Goal: Task Accomplishment & Management: Use online tool/utility

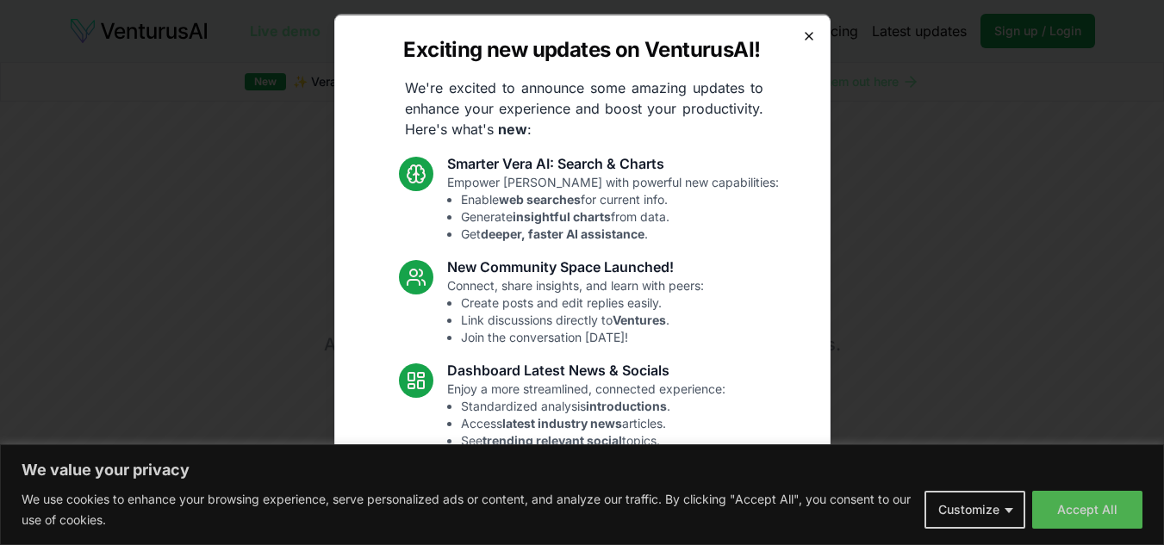
click at [802, 38] on icon "button" at bounding box center [809, 35] width 14 height 14
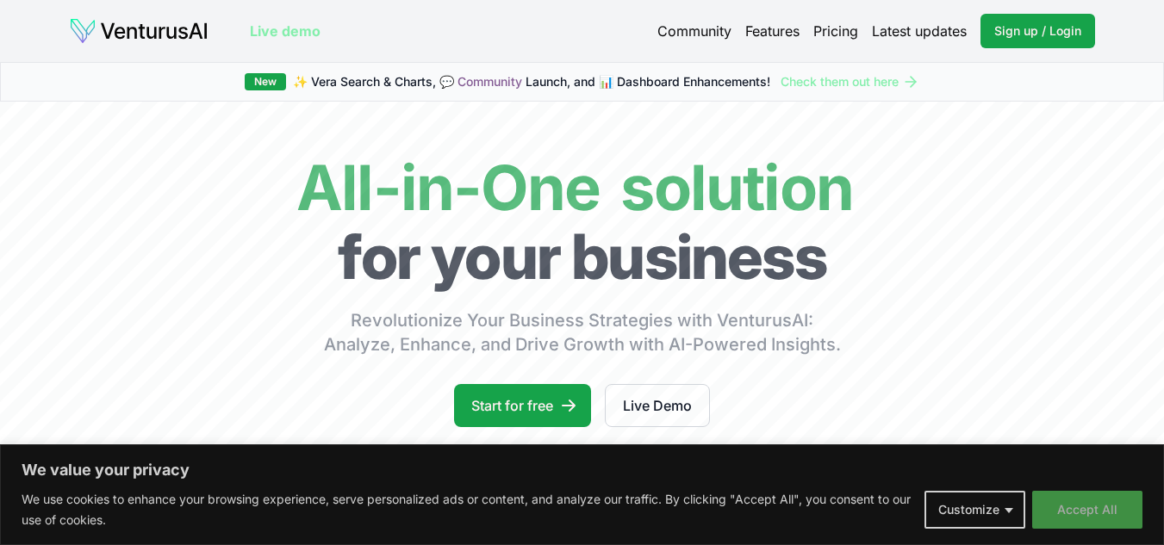
click at [1055, 504] on button "Accept All" at bounding box center [1087, 510] width 110 height 38
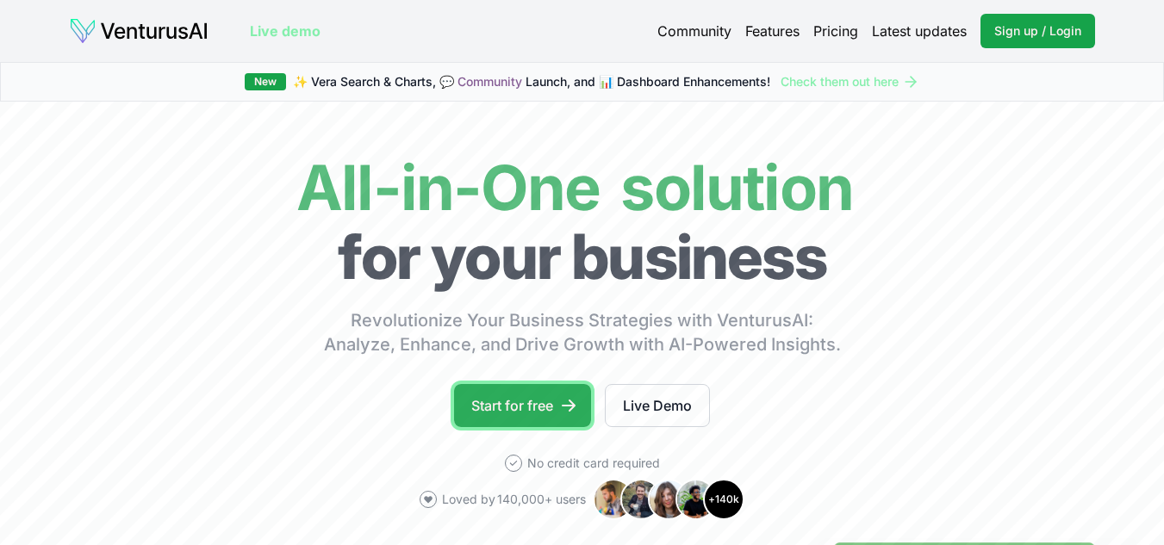
click at [489, 395] on link "Start for free" at bounding box center [522, 405] width 137 height 43
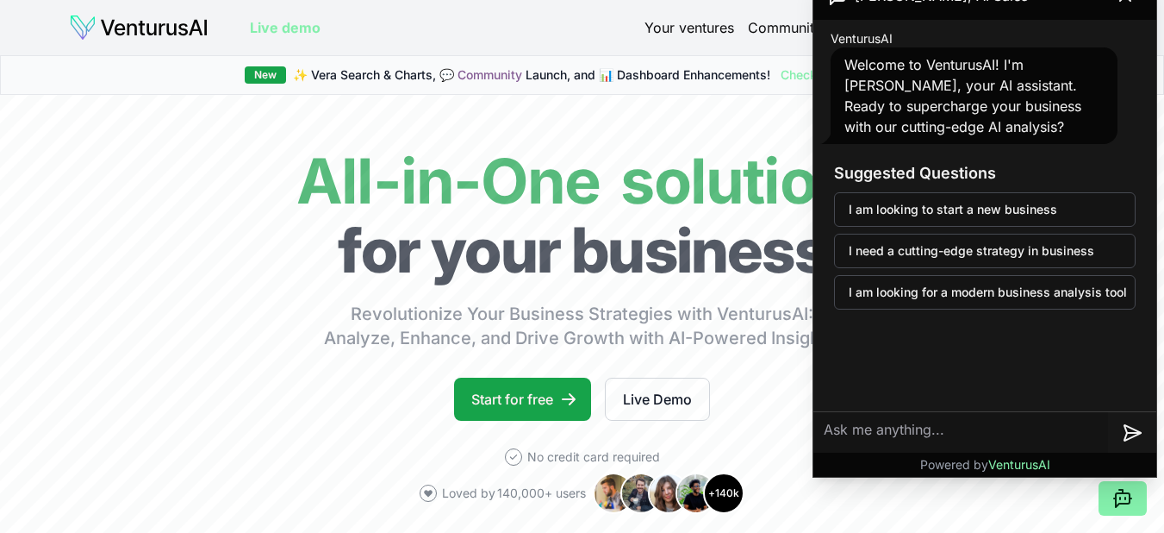
click at [696, 35] on link "Your ventures" at bounding box center [690, 27] width 90 height 21
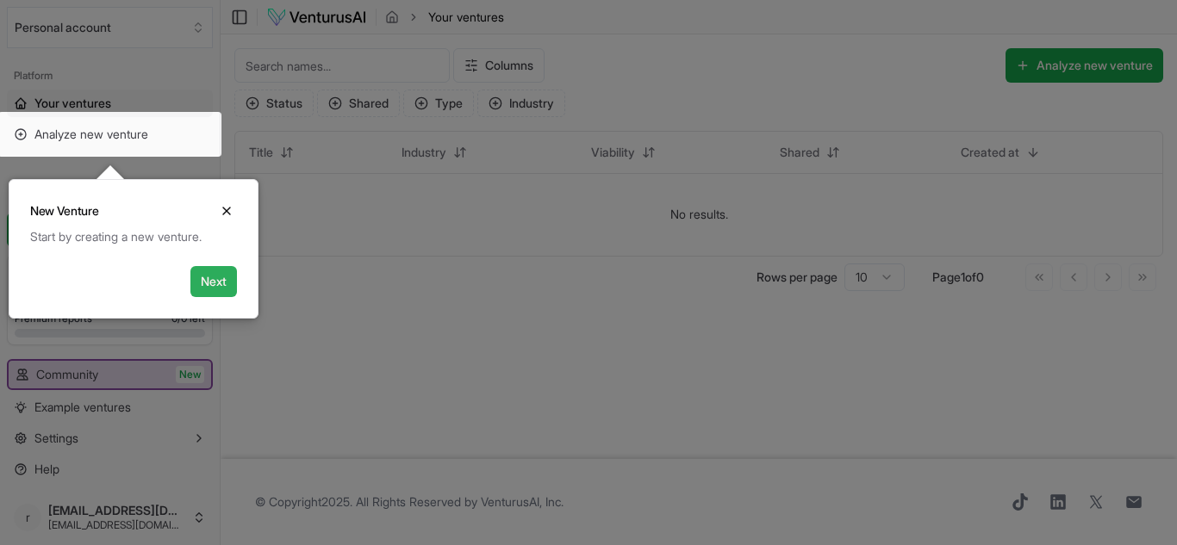
click at [215, 296] on button "Next" at bounding box center [213, 281] width 47 height 31
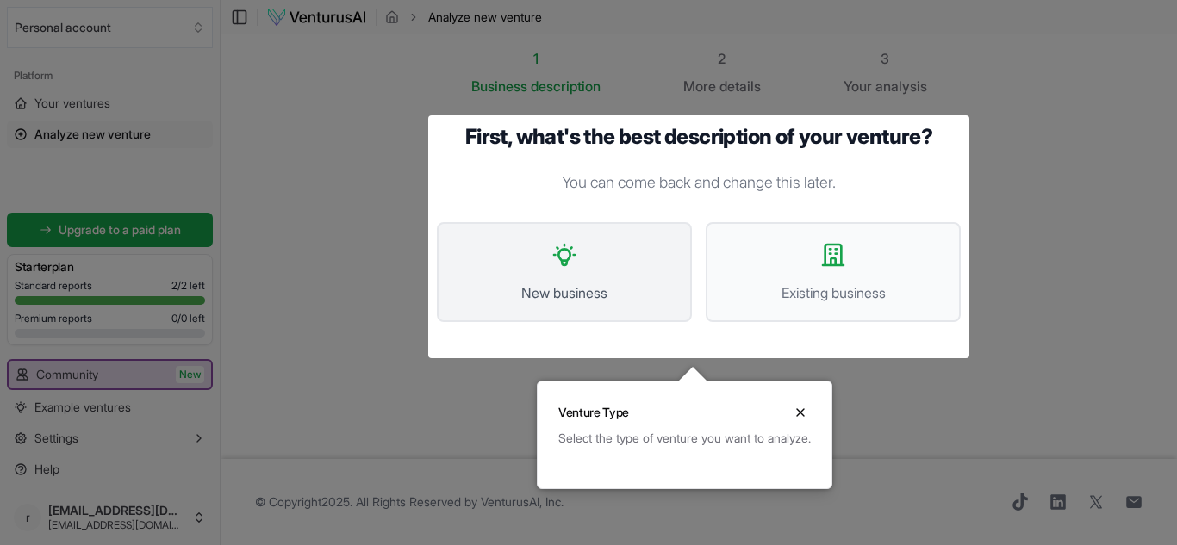
click at [580, 272] on button "New business" at bounding box center [564, 272] width 255 height 100
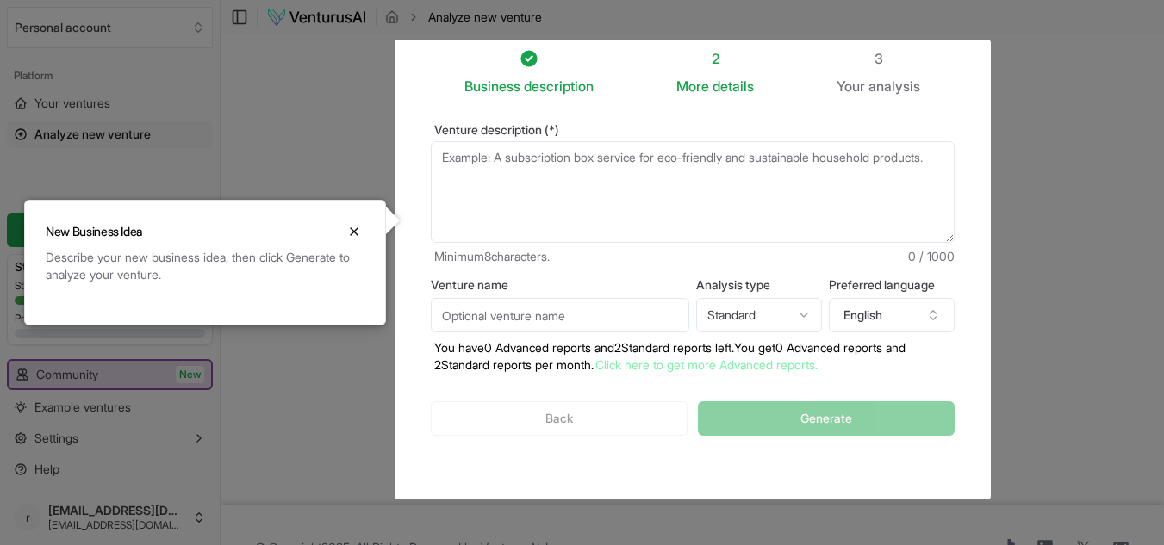
click at [489, 193] on textarea "Venture description (*)" at bounding box center [693, 192] width 524 height 102
click at [663, 198] on textarea "Venture description (*)" at bounding box center [693, 192] width 524 height 102
paste textarea "Oferecer serviços de saúde e nutrição personalizada utilizando IA generativa, p…"
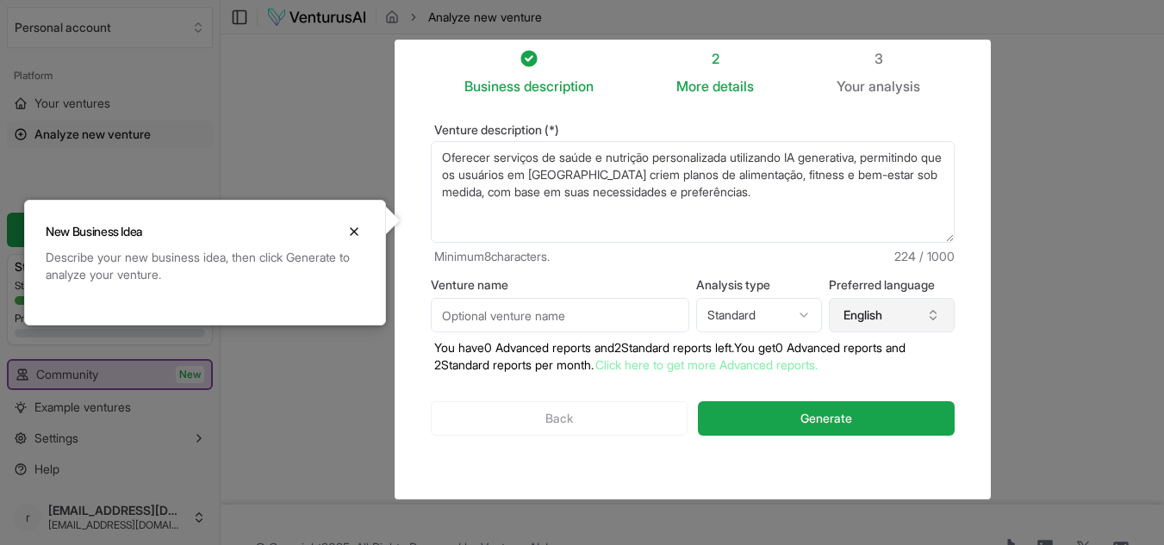
type textarea "Oferecer serviços de saúde e nutrição personalizada utilizando IA generativa, p…"
click at [908, 313] on button "English" at bounding box center [892, 315] width 126 height 34
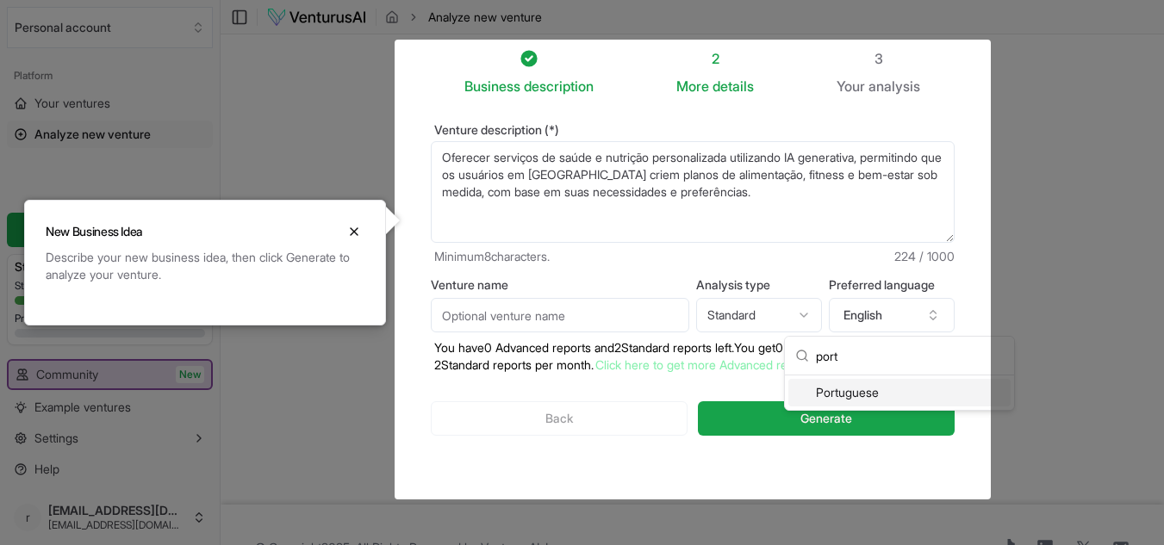
type input "port"
click at [872, 387] on div "Portuguese" at bounding box center [899, 393] width 222 height 28
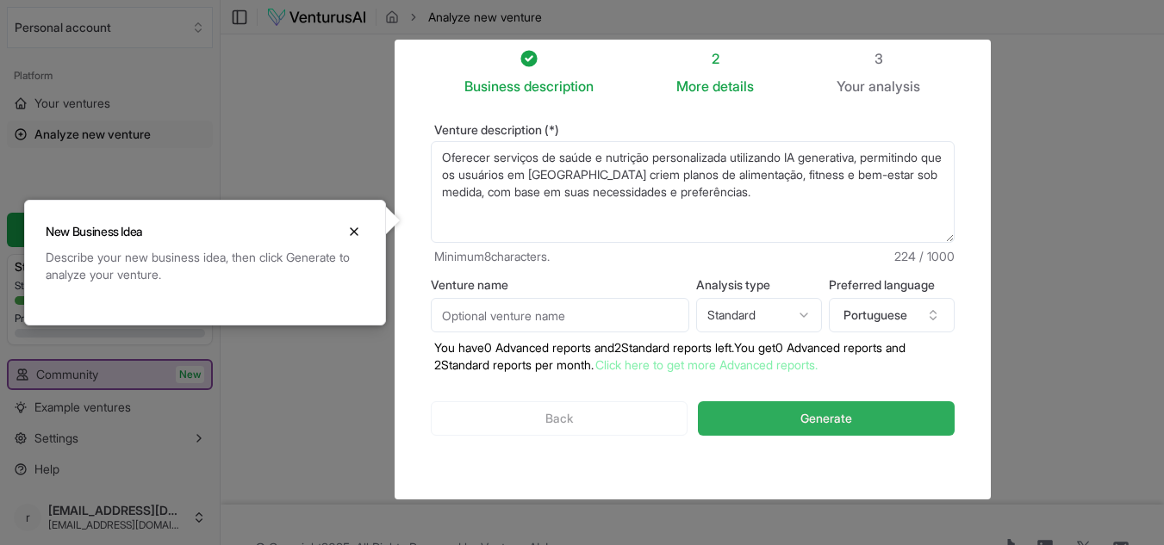
click at [853, 414] on button "Generate" at bounding box center [826, 419] width 256 height 34
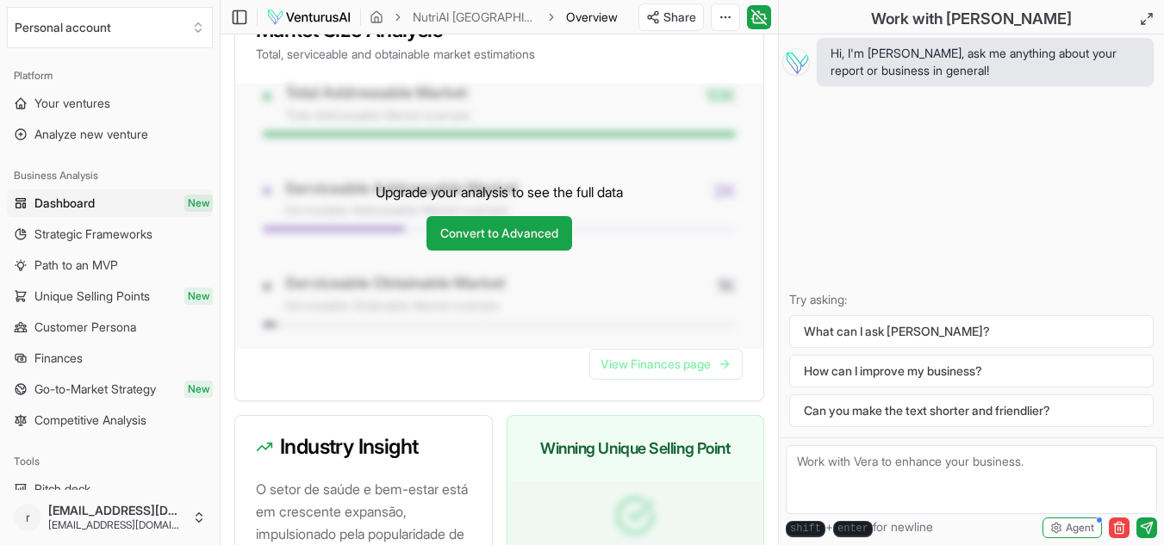
scroll to position [1551, 0]
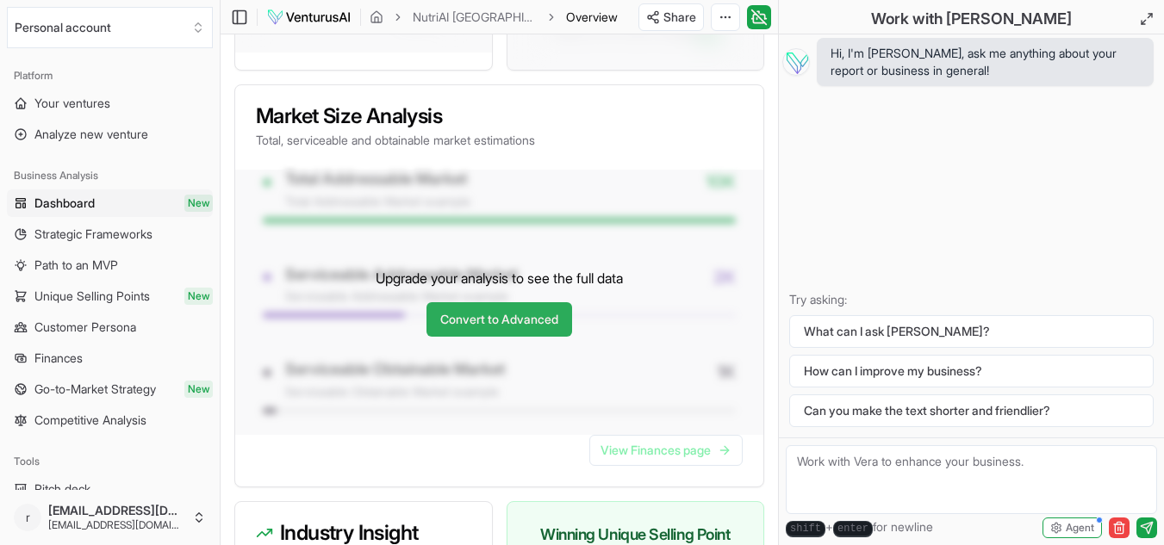
click at [453, 337] on link "Convert to Advanced" at bounding box center [500, 319] width 146 height 34
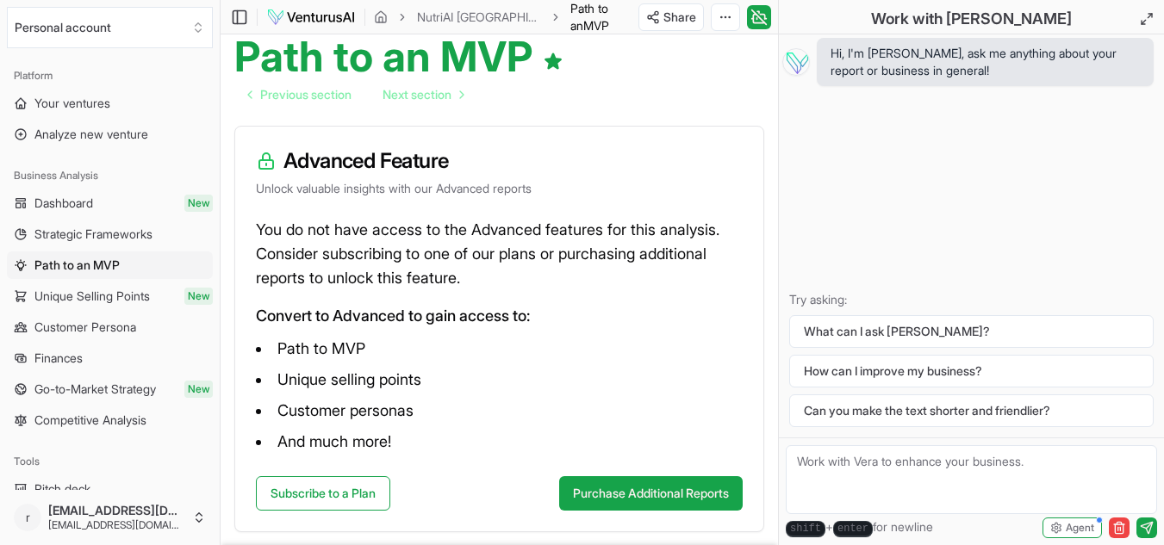
scroll to position [258, 0]
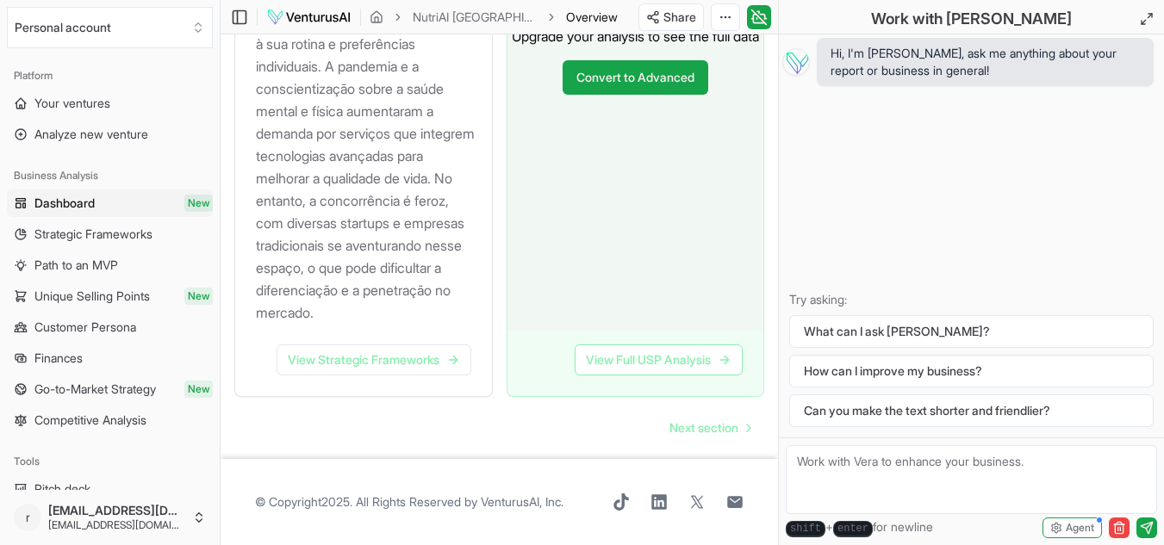
scroll to position [2288, 0]
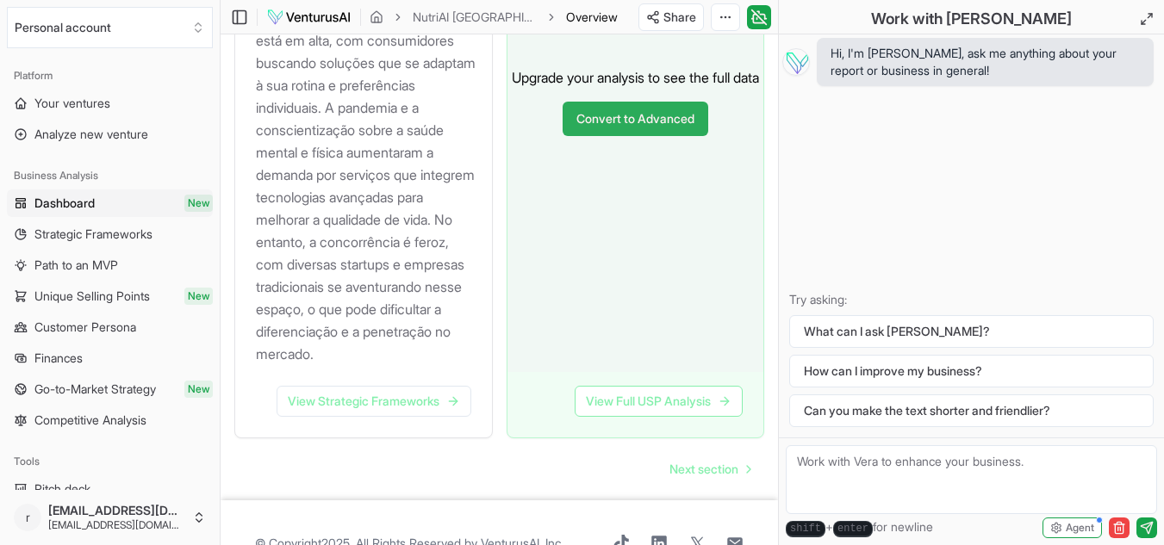
click at [600, 136] on link "Convert to Advanced" at bounding box center [636, 119] width 146 height 34
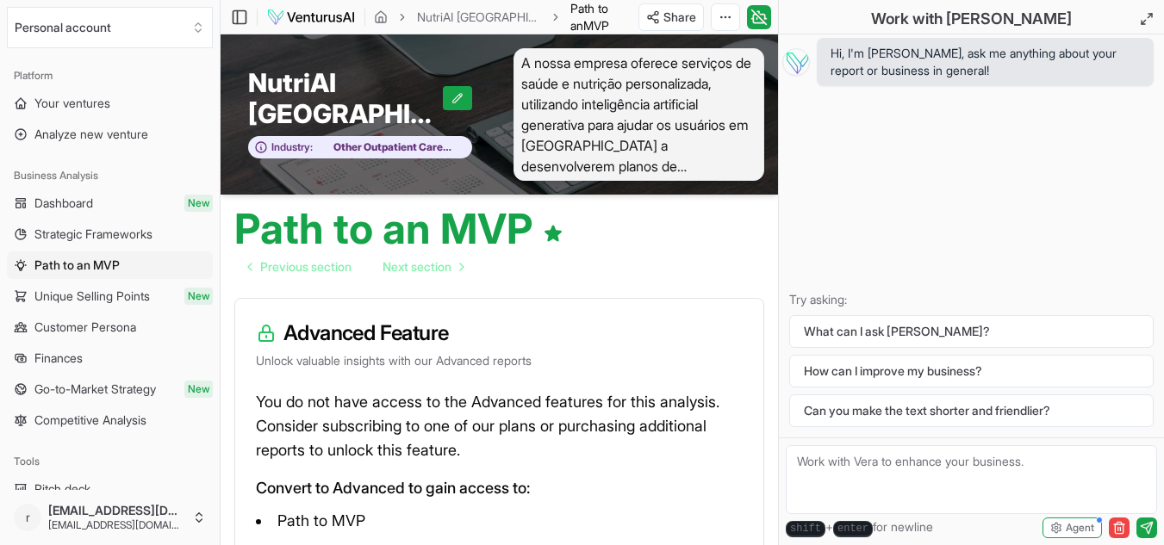
scroll to position [259, 0]
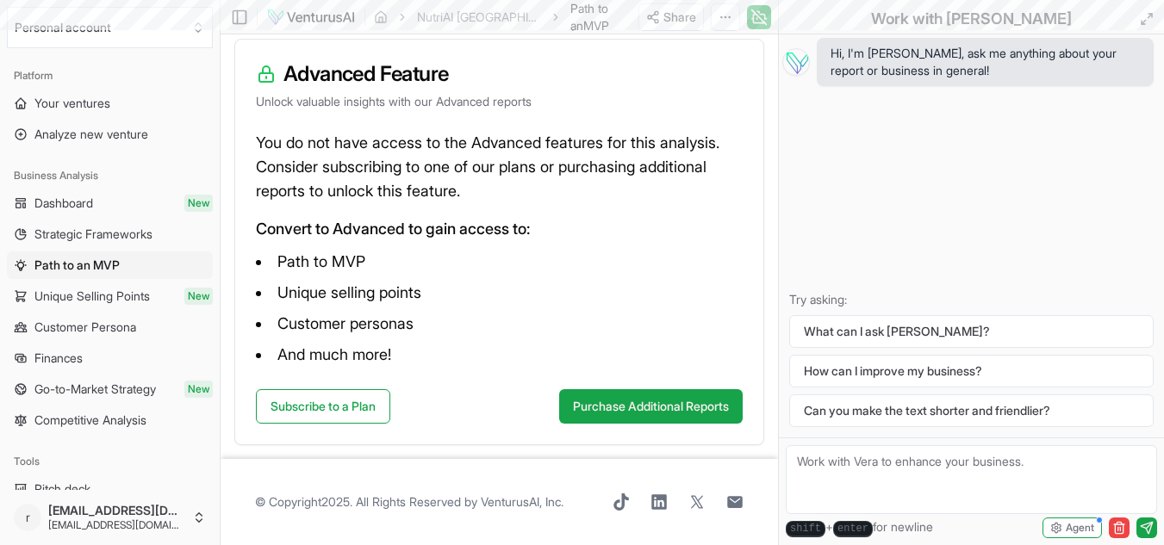
scroll to position [2288, 0]
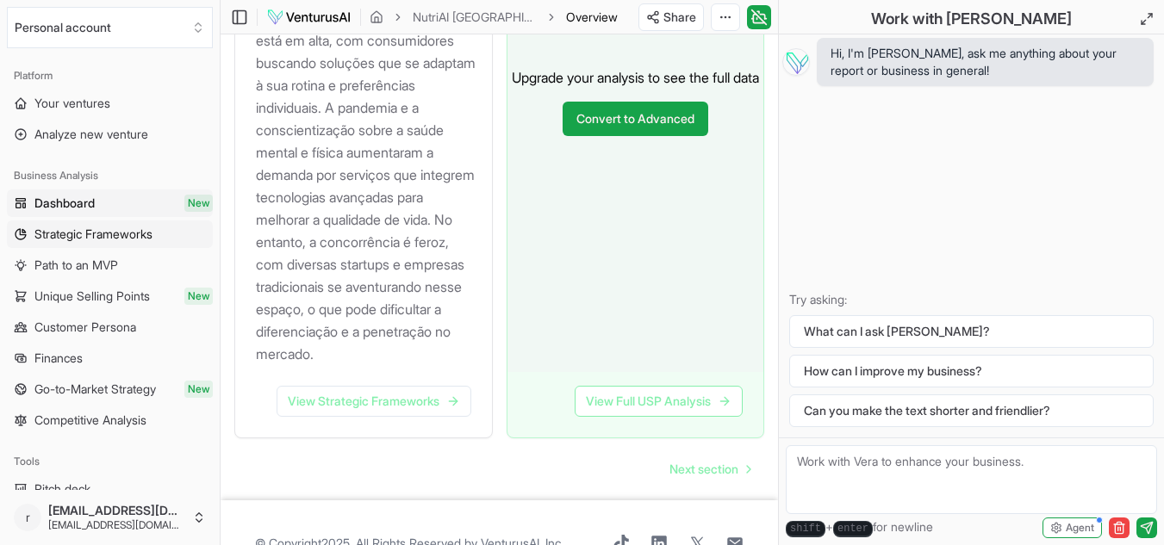
click at [153, 241] on span "Strategic Frameworks" at bounding box center [93, 234] width 118 height 17
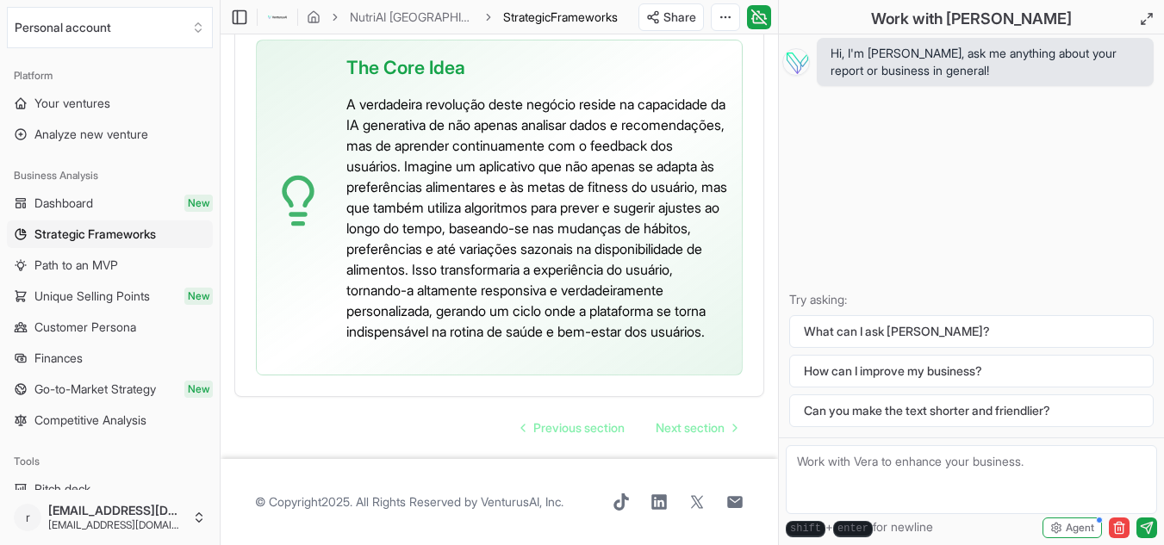
scroll to position [5717, 0]
click at [149, 205] on link "Dashboard New" at bounding box center [110, 204] width 206 height 28
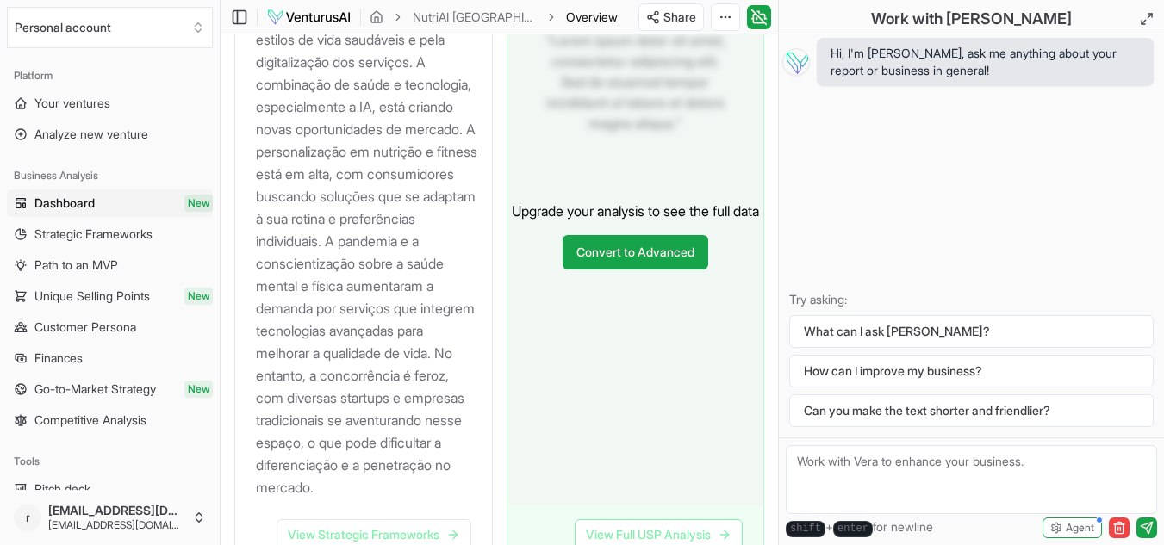
scroll to position [2374, 0]
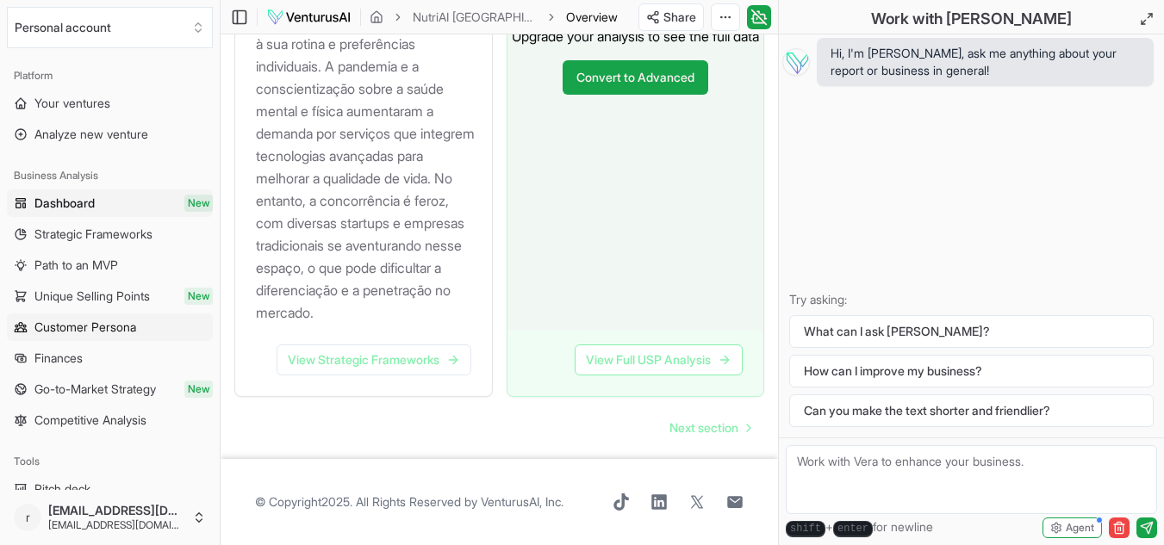
click at [114, 324] on span "Customer Persona" at bounding box center [85, 327] width 102 height 17
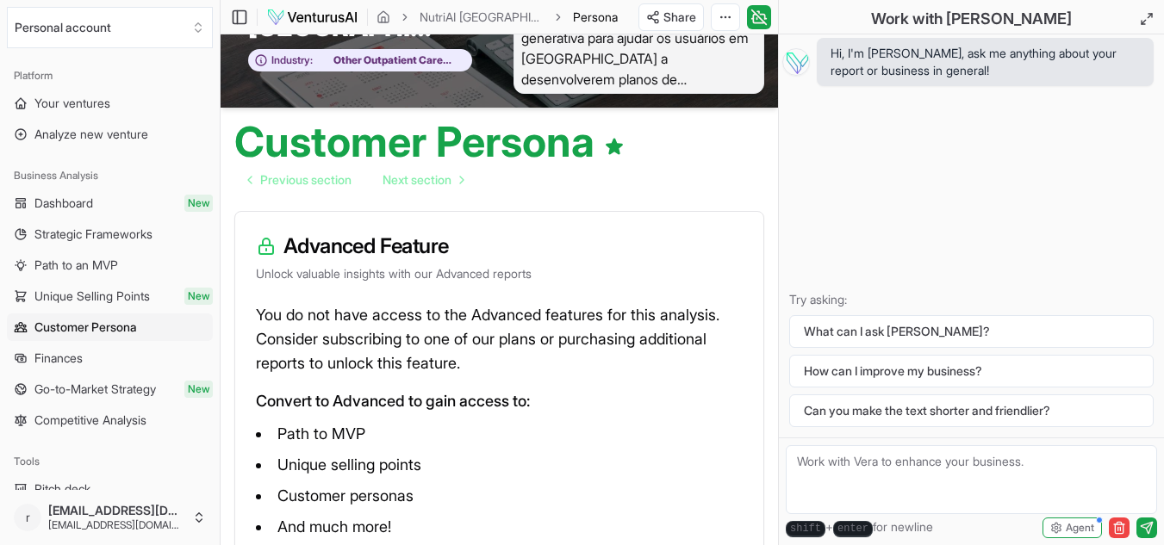
scroll to position [259, 0]
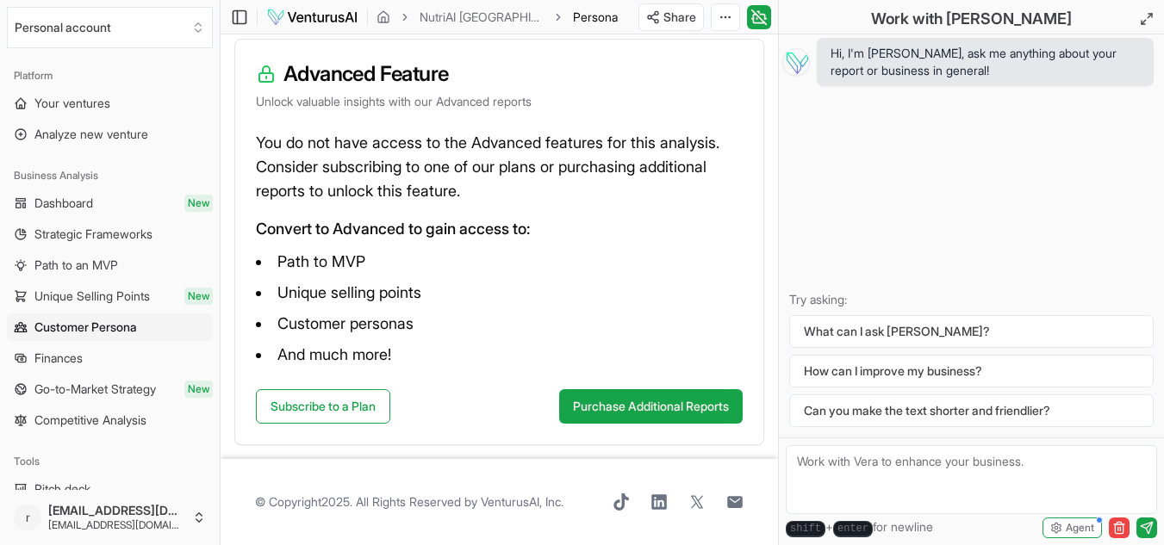
click at [100, 365] on link "Finances" at bounding box center [110, 359] width 206 height 28
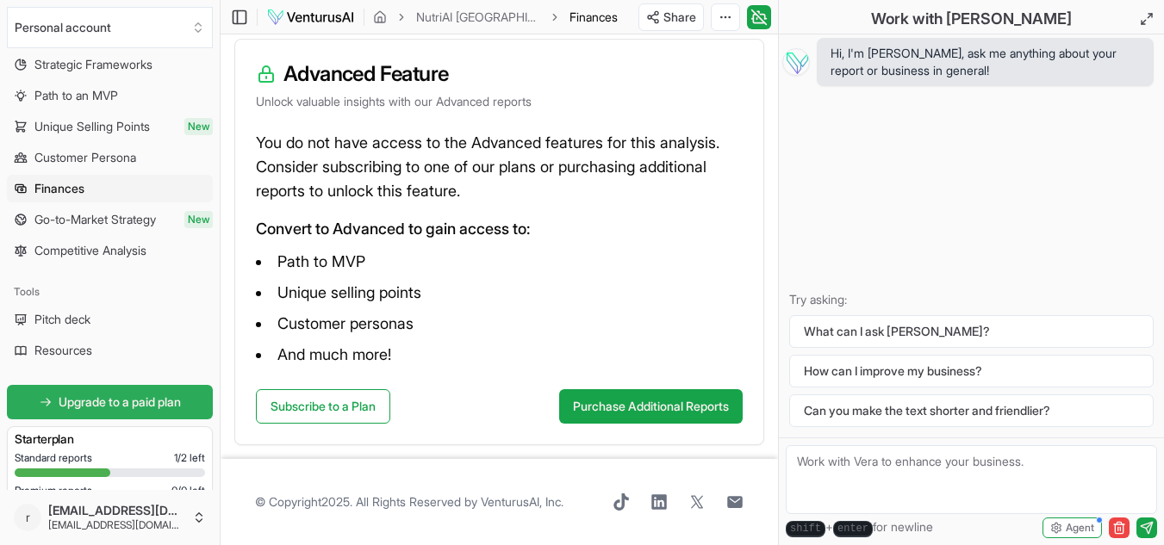
scroll to position [84, 0]
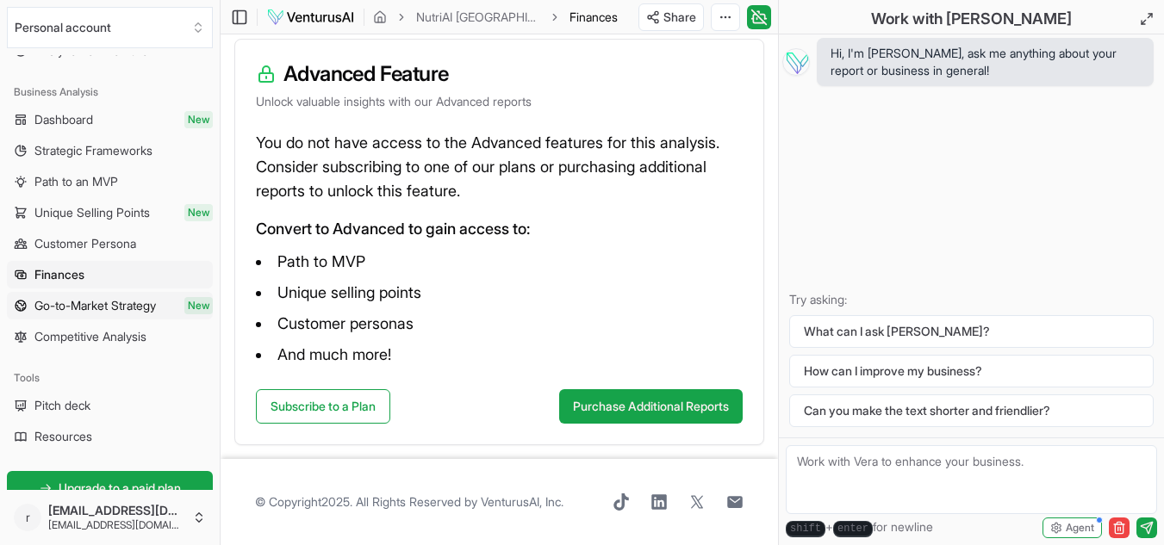
click at [82, 309] on span "Go-to-Market Strategy" at bounding box center [94, 305] width 121 height 17
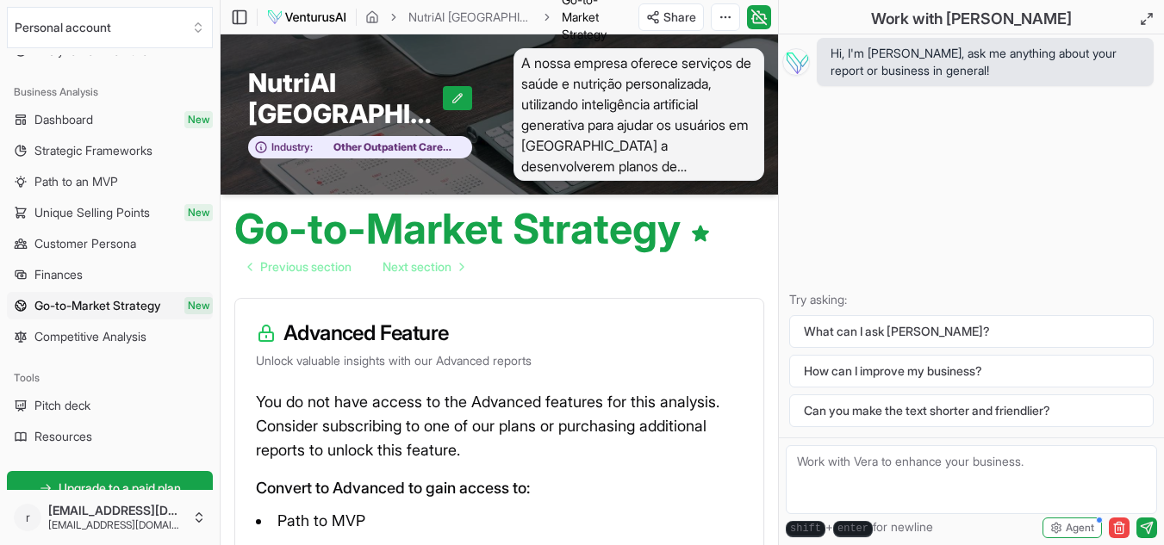
scroll to position [86, 0]
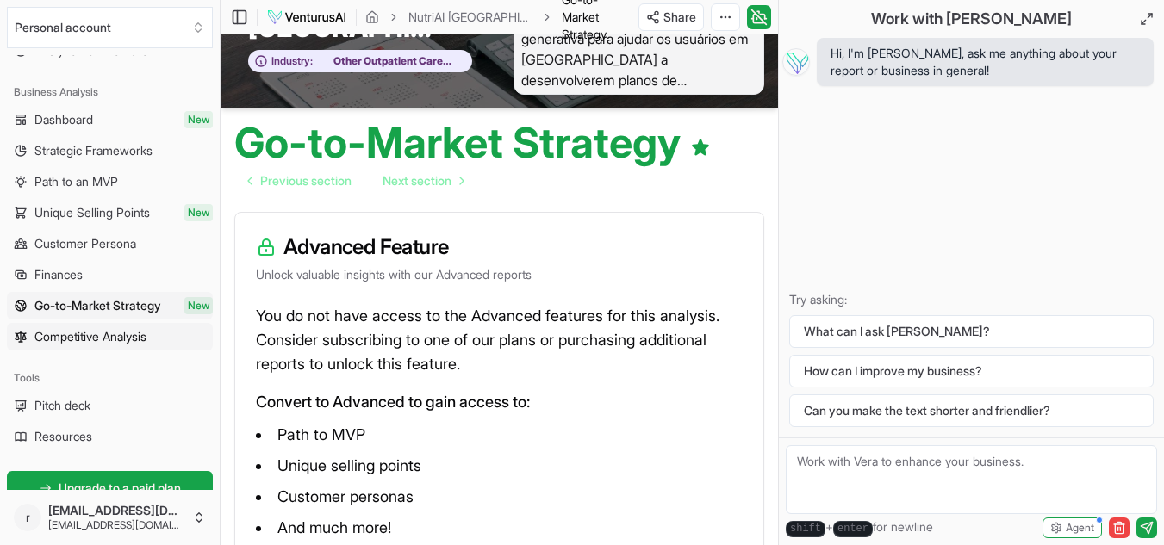
click at [96, 339] on span "Competitive Analysis" at bounding box center [90, 336] width 112 height 17
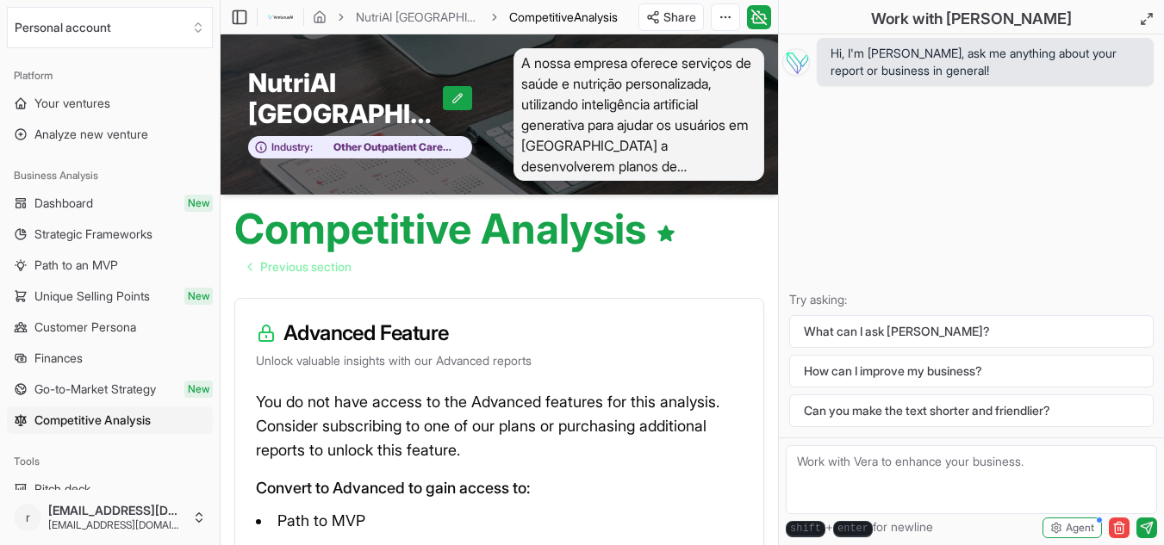
click at [156, 217] on ul "Dashboard New Strategic Frameworks Path to an MVP Unique Selling Points New Cus…" at bounding box center [110, 312] width 206 height 245
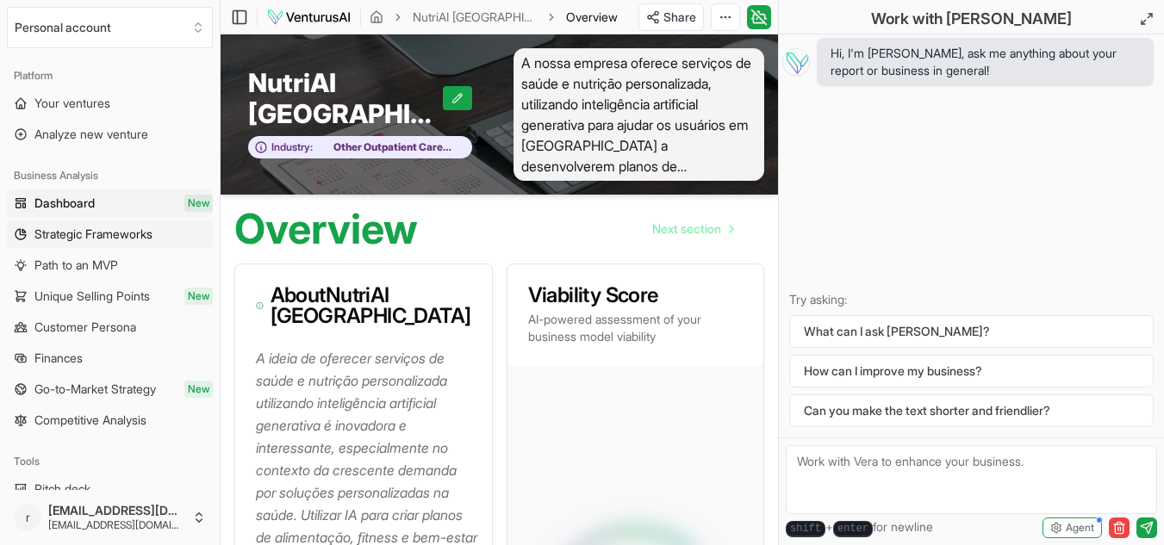
click at [134, 240] on span "Strategic Frameworks" at bounding box center [93, 234] width 118 height 17
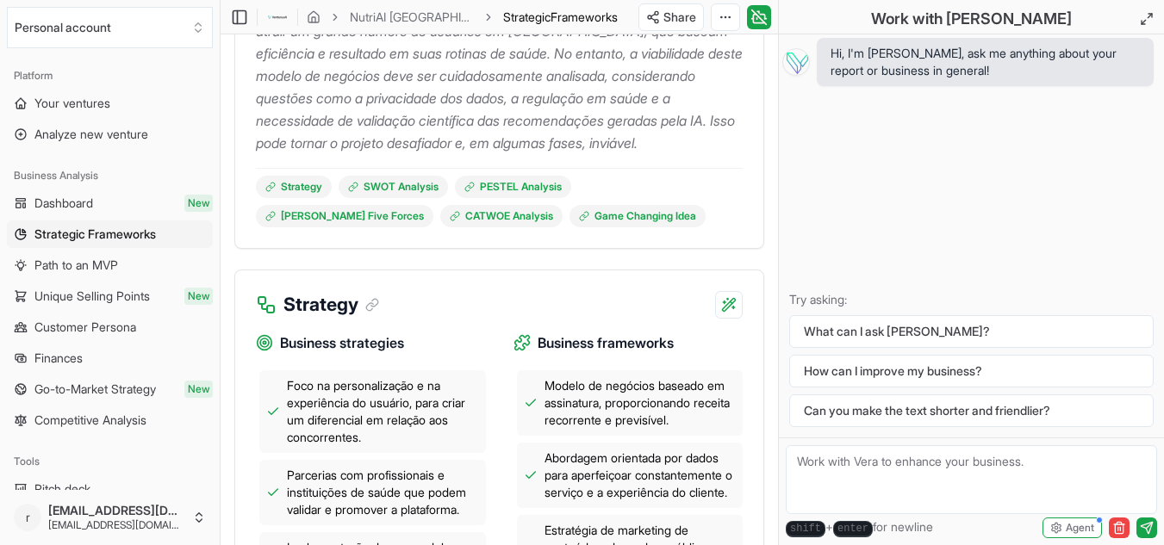
scroll to position [689, 0]
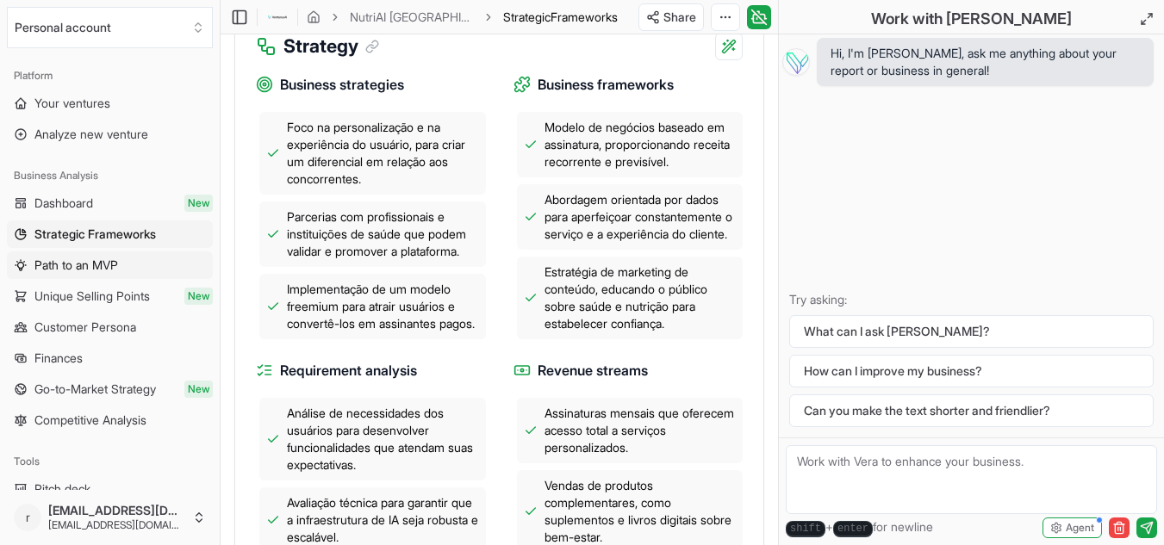
click at [33, 252] on link "Path to an MVP" at bounding box center [110, 266] width 206 height 28
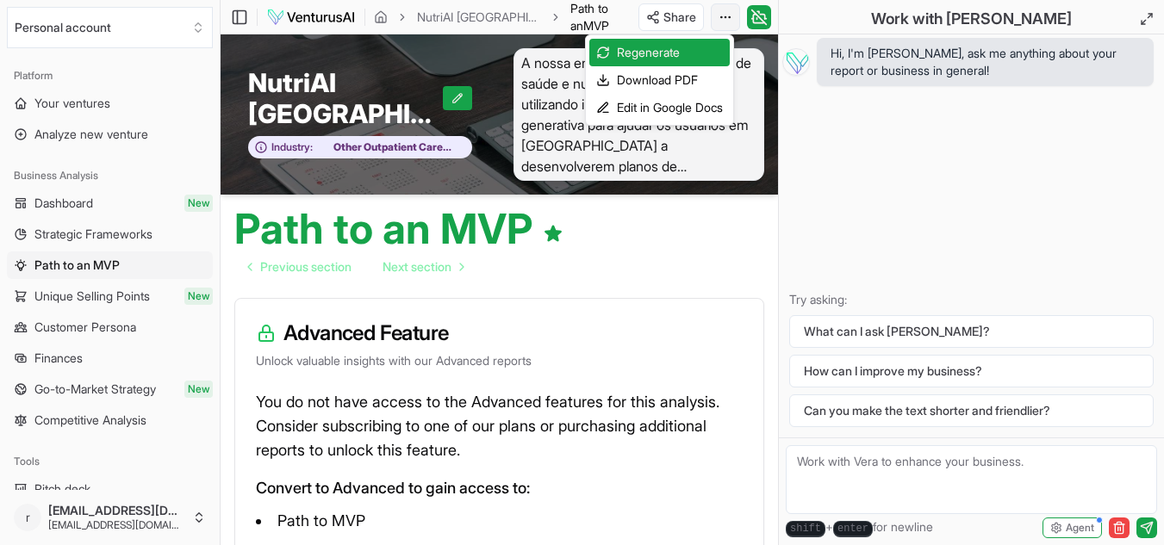
click at [720, 14] on html "We value your privacy We use cookies to enhance your browsing experience, serve…" at bounding box center [582, 272] width 1164 height 545
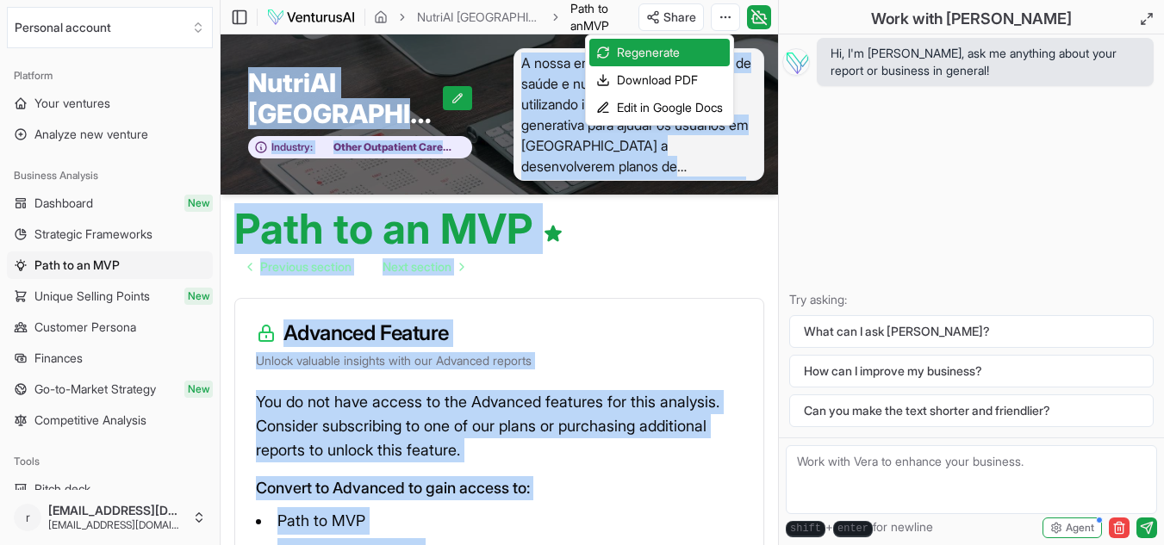
click at [781, 15] on html "We value your privacy We use cookies to enhance your browsing experience, serve…" at bounding box center [582, 272] width 1164 height 545
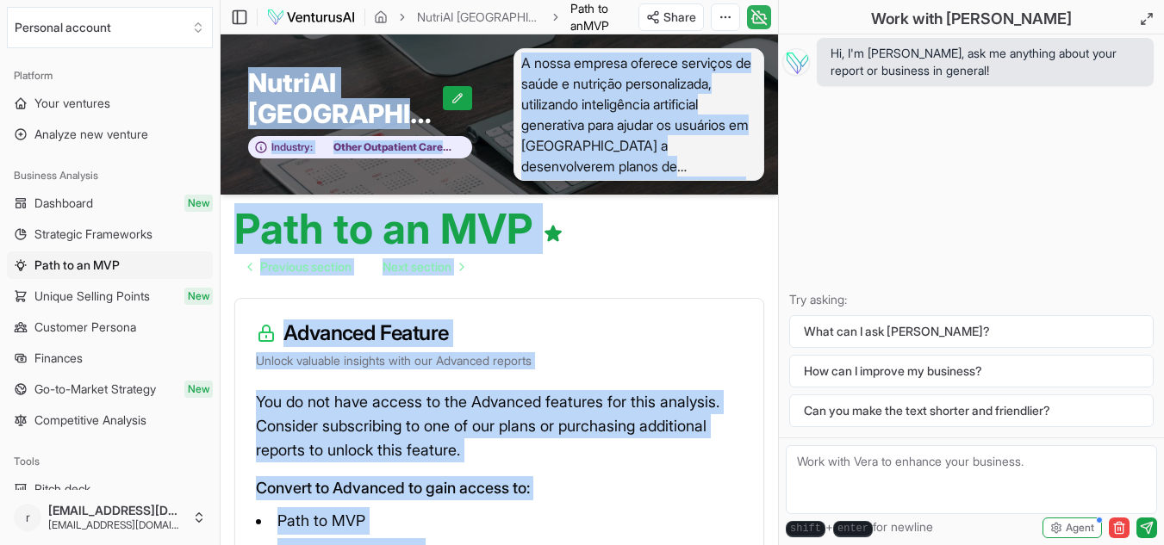
click at [755, 18] on icon at bounding box center [759, 17] width 17 height 21
